Goal: Task Accomplishment & Management: Manage account settings

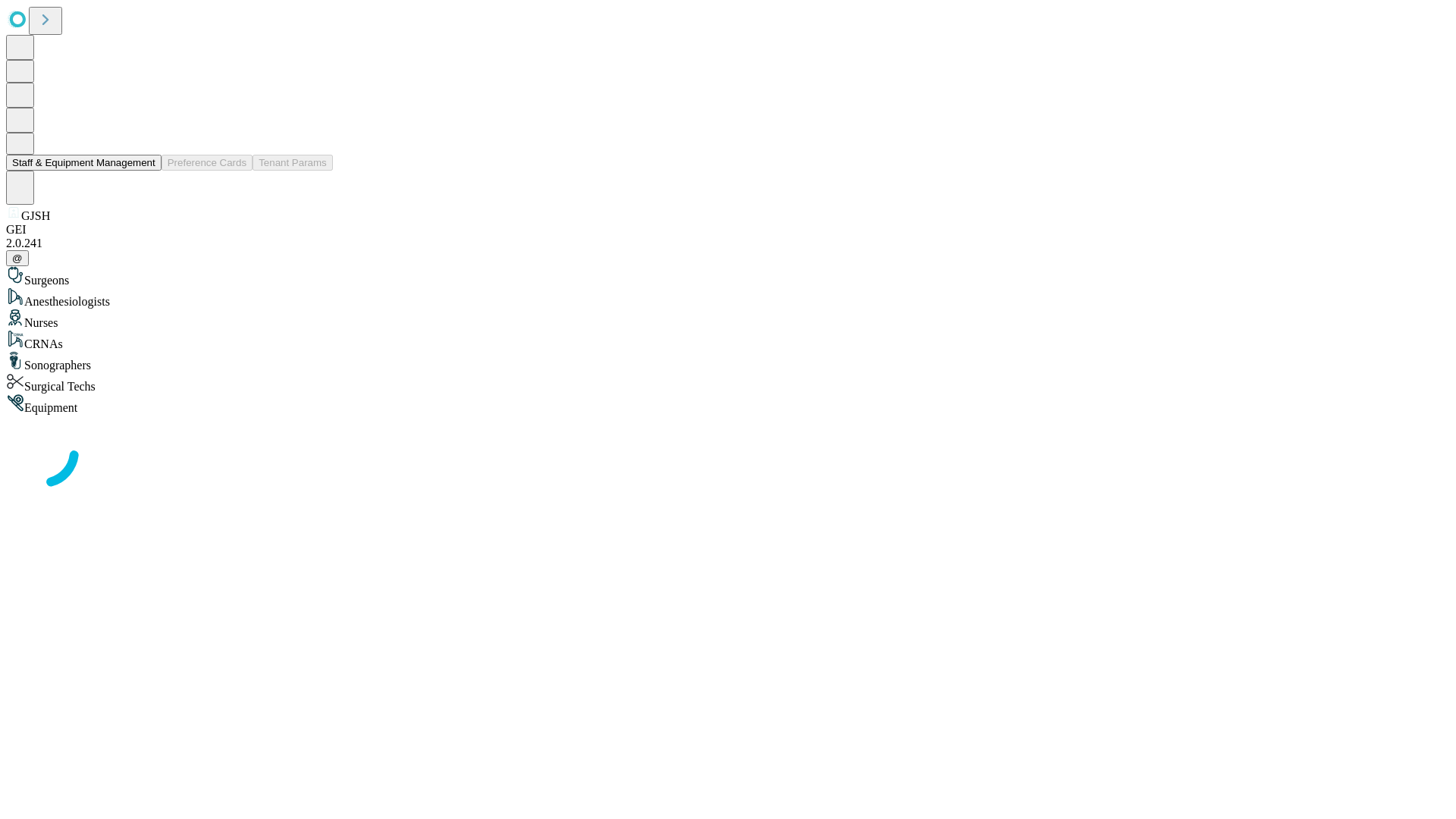
click at [141, 171] on button "Staff & Equipment Management" at bounding box center [83, 162] width 155 height 16
